Goal: Transaction & Acquisition: Obtain resource

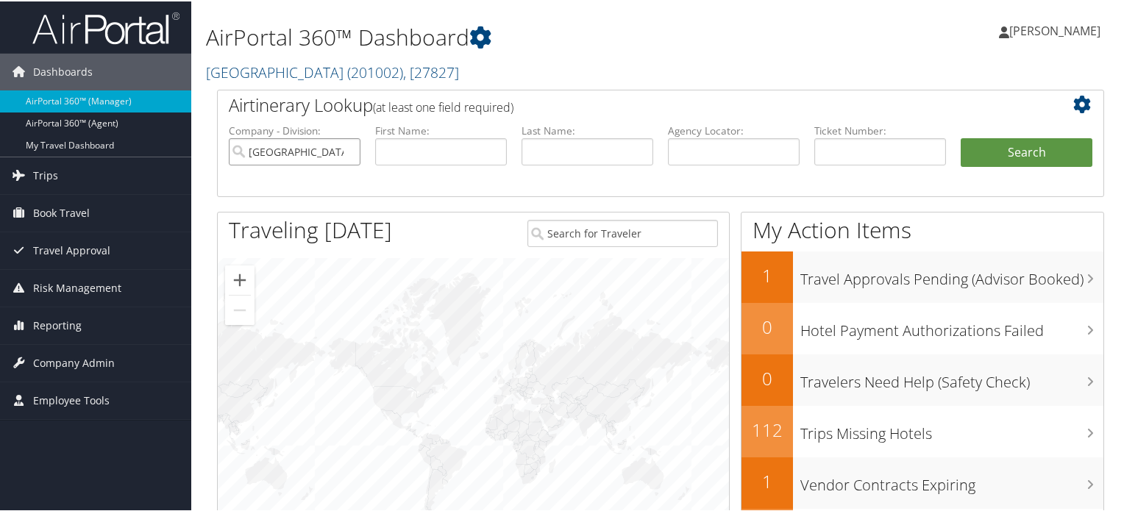
click at [341, 152] on input "Colgate University" at bounding box center [295, 150] width 132 height 27
click at [737, 152] on input "text" at bounding box center [734, 150] width 132 height 27
paste input "CSLMR8"
type input "CSLMR8"
click at [998, 153] on button "Search" at bounding box center [1027, 151] width 132 height 29
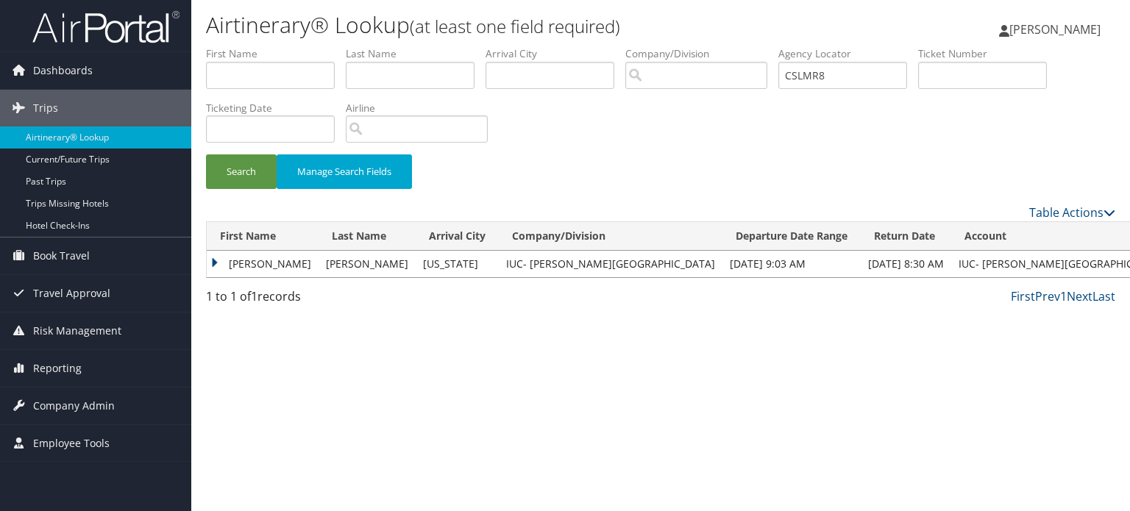
click at [218, 259] on td "[PERSON_NAME]" at bounding box center [263, 264] width 112 height 26
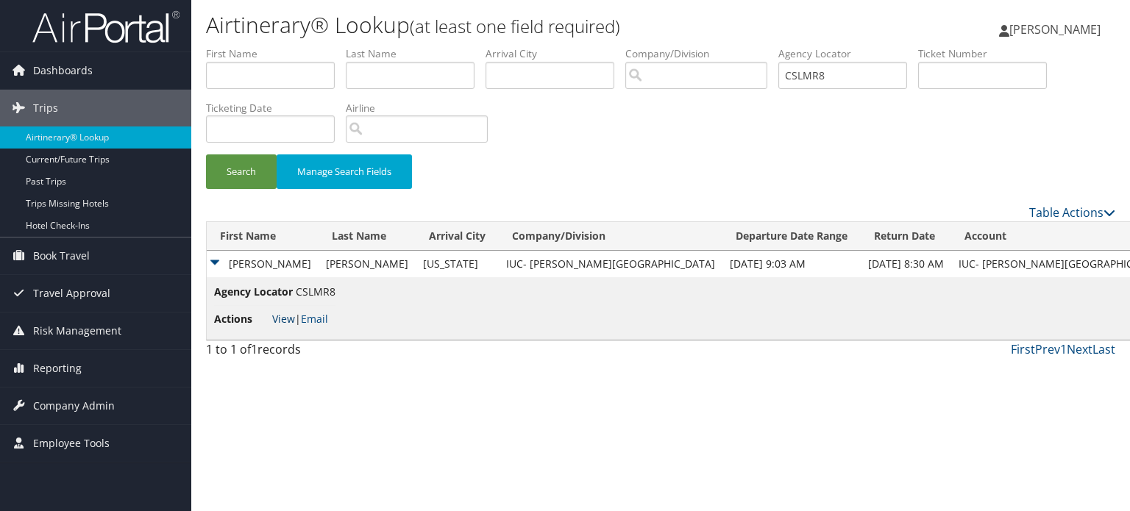
click at [285, 317] on link "View" at bounding box center [283, 319] width 23 height 14
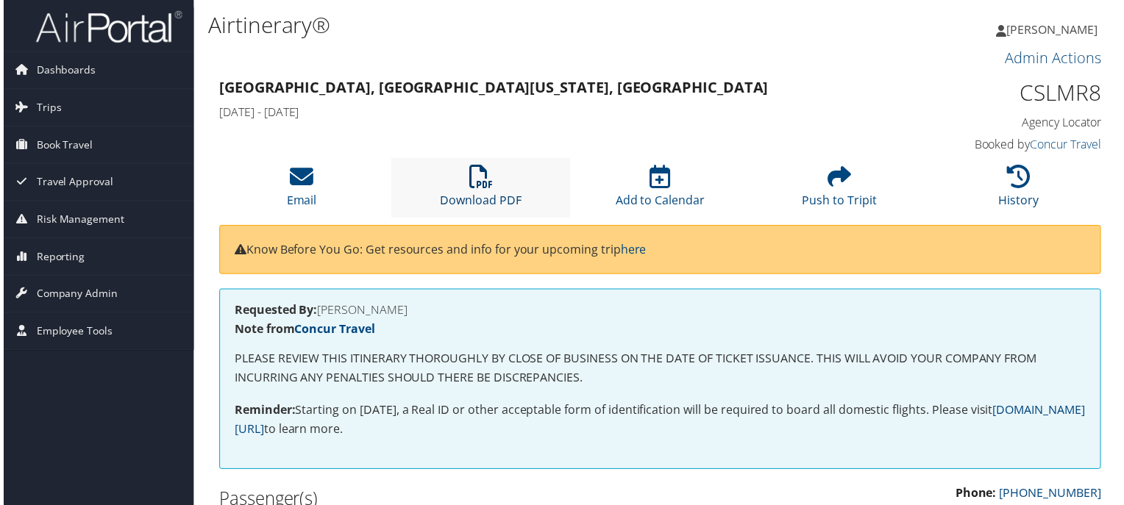
click at [481, 207] on link "Download PDF" at bounding box center [480, 191] width 82 height 35
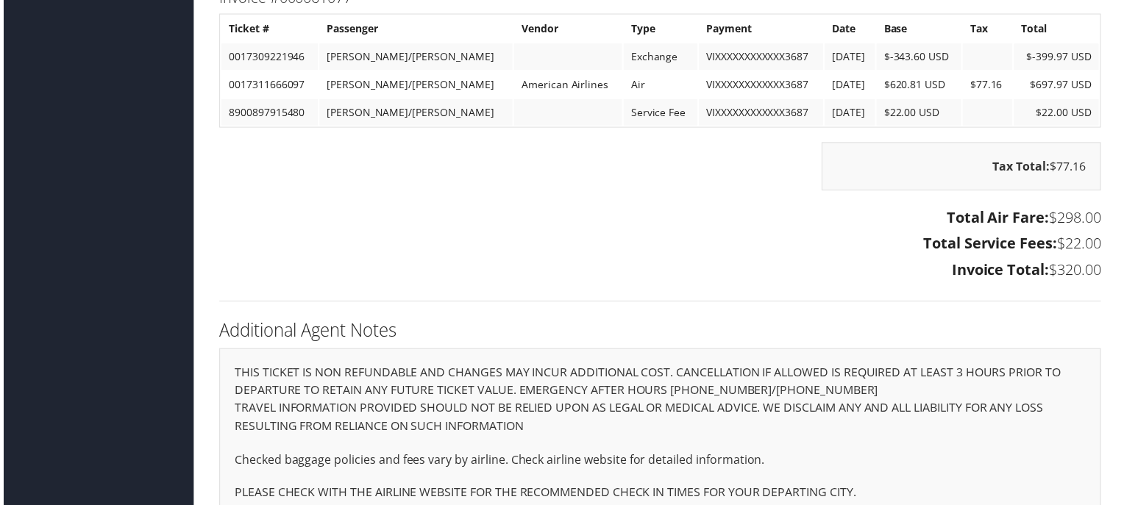
scroll to position [1460, 0]
